Goal: Transaction & Acquisition: Obtain resource

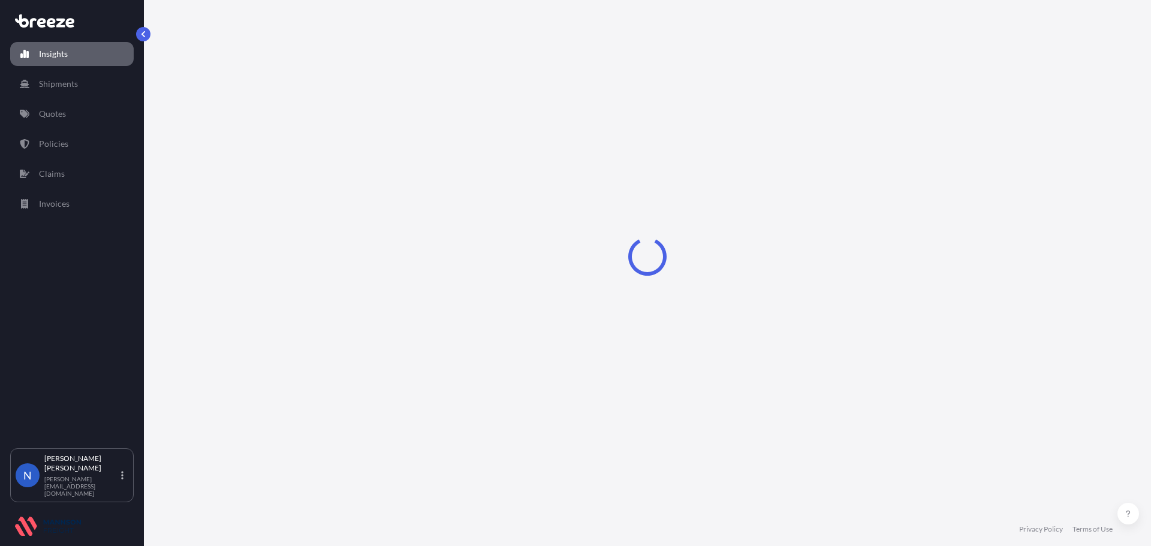
select select "2025"
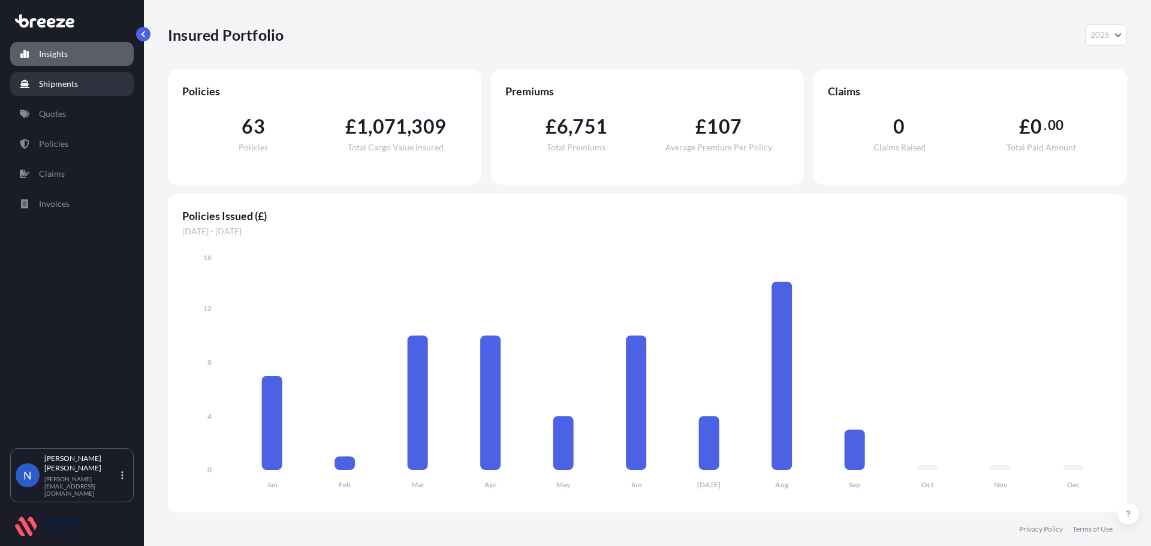
click at [53, 90] on link "Shipments" at bounding box center [72, 84] width 124 height 24
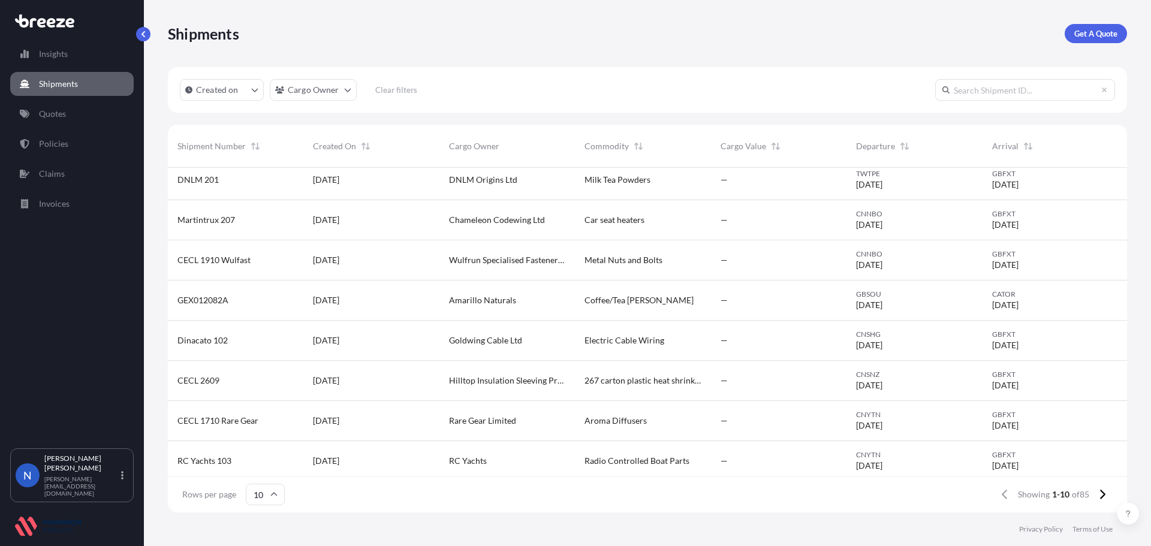
scroll to position [94, 0]
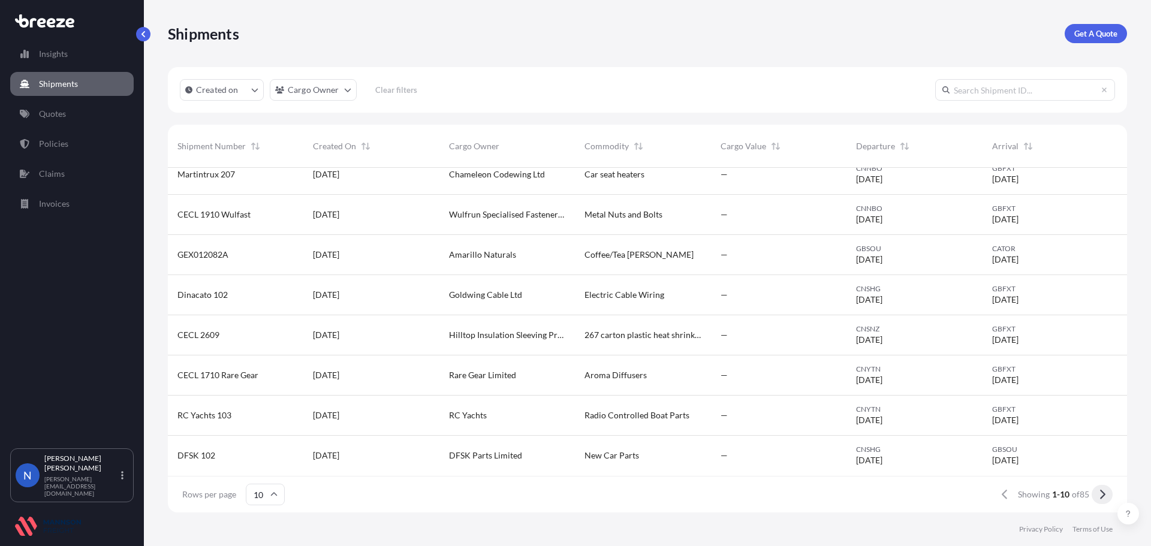
click at [1104, 491] on icon at bounding box center [1102, 494] width 7 height 11
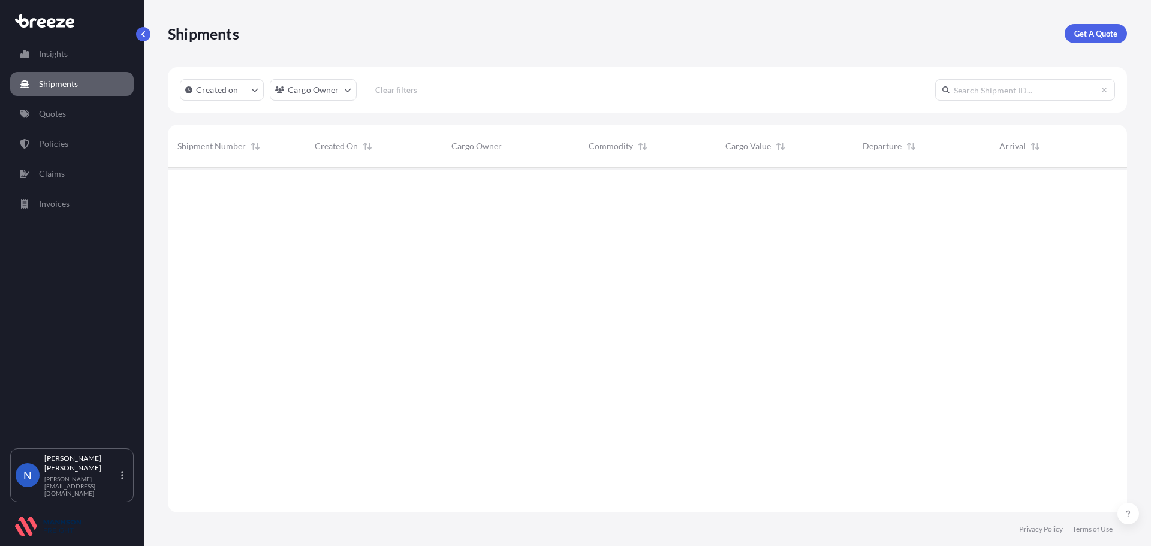
scroll to position [0, 0]
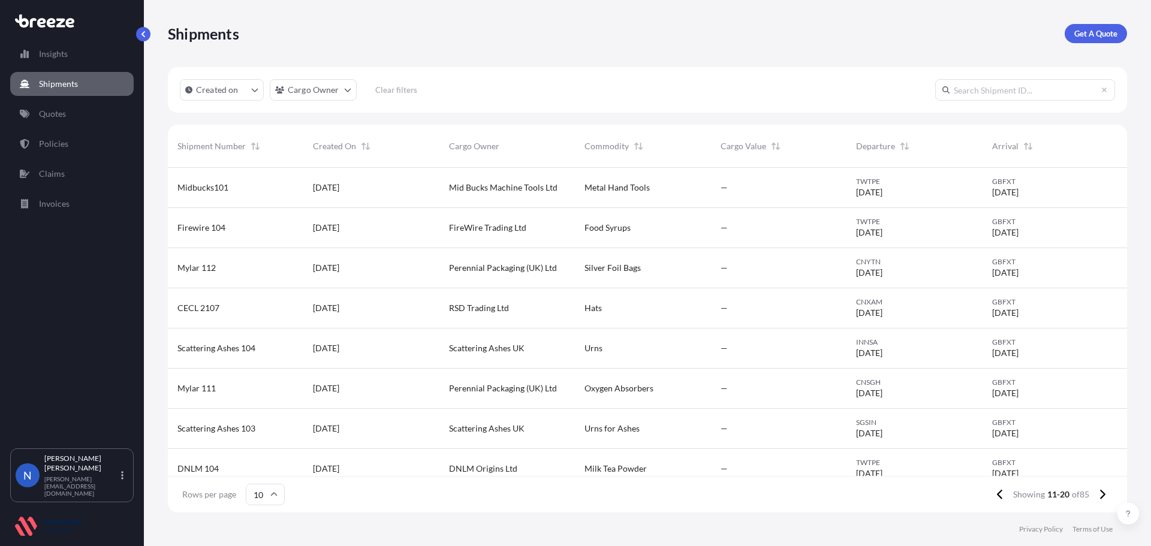
click at [1004, 94] on input "text" at bounding box center [1026, 90] width 180 height 22
type input "LR 104"
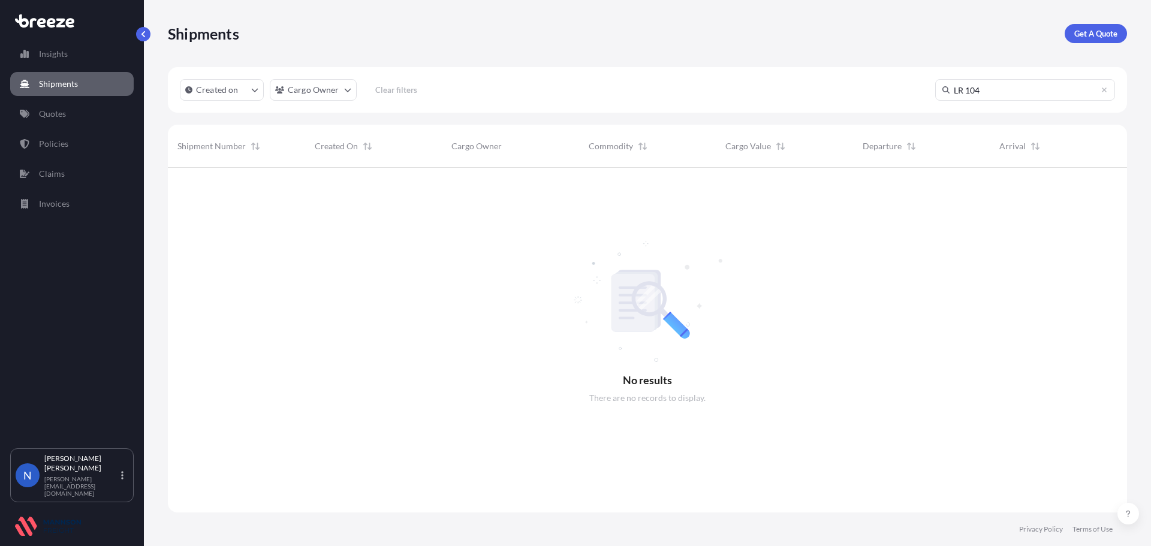
scroll to position [379, 951]
click at [53, 143] on p "Policies" at bounding box center [53, 144] width 29 height 12
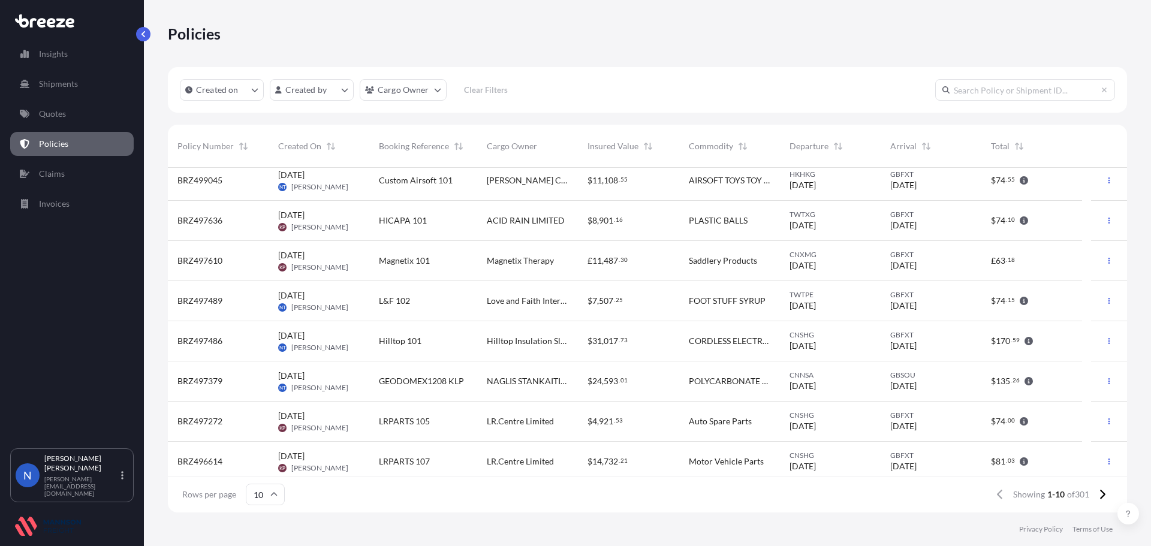
scroll to position [94, 0]
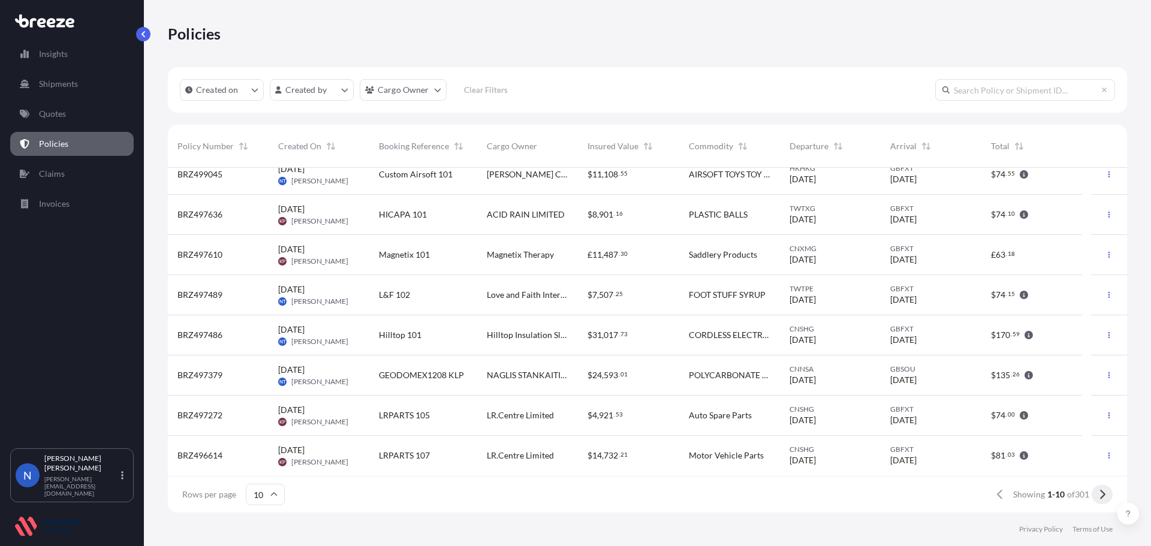
click at [1101, 495] on icon at bounding box center [1102, 494] width 7 height 11
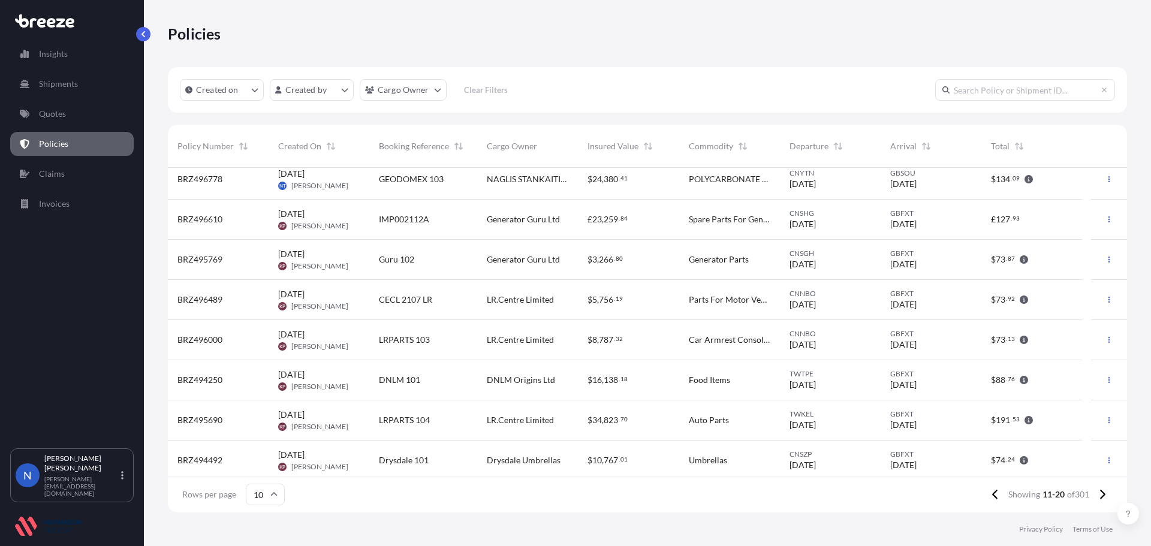
scroll to position [72, 0]
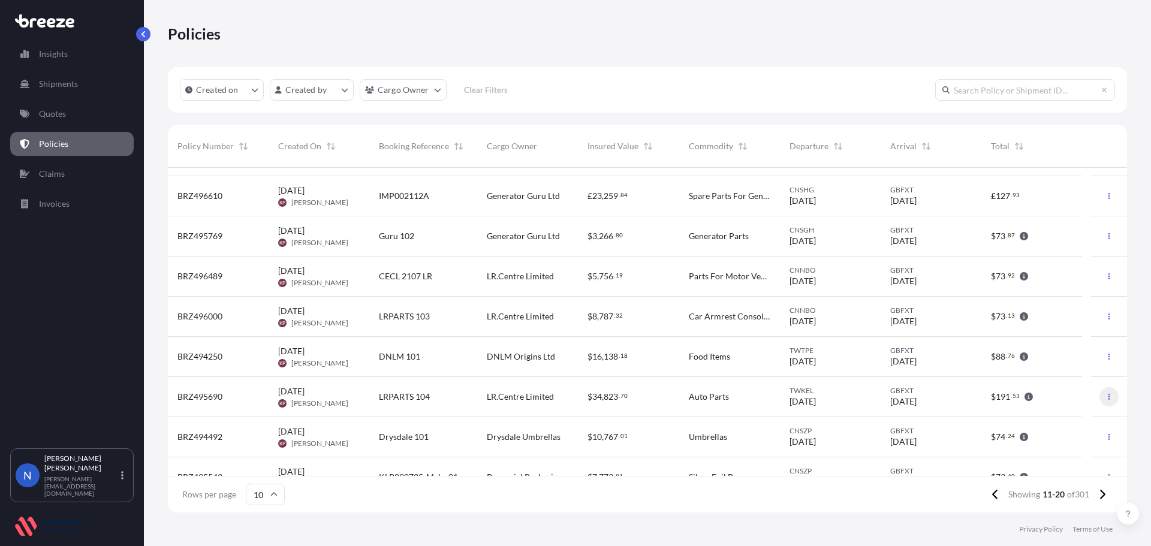
click at [1106, 398] on icon "button" at bounding box center [1109, 396] width 7 height 7
click at [1063, 419] on p "Download certificate" at bounding box center [1044, 421] width 79 height 12
